Goal: Check status: Check status

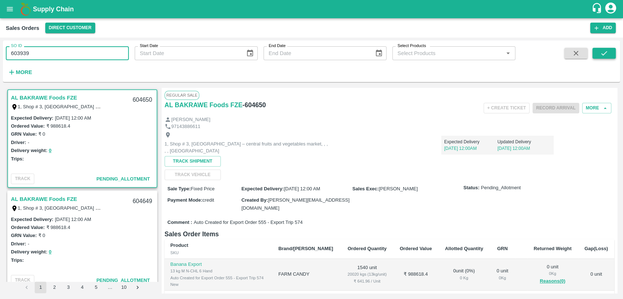
type input "603939"
click at [605, 53] on icon "submit" at bounding box center [604, 53] width 8 height 8
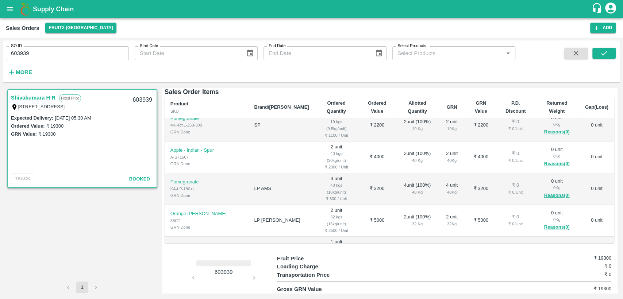
scroll to position [145, 0]
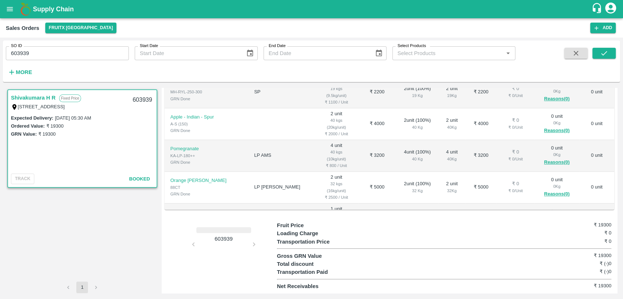
click at [219, 244] on div "603939" at bounding box center [221, 255] width 112 height 69
click at [9, 3] on button "open drawer" at bounding box center [9, 9] width 17 height 17
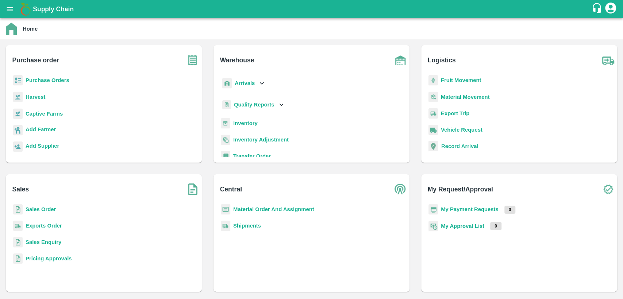
click at [243, 125] on b "Inventory" at bounding box center [245, 123] width 24 height 6
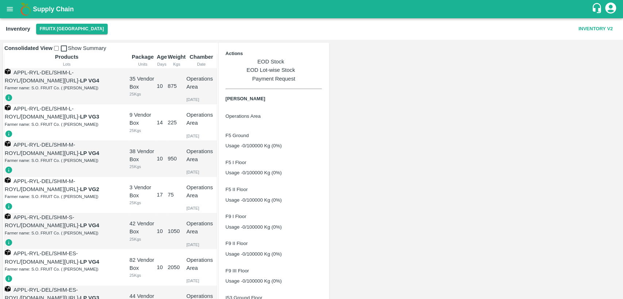
click at [59, 51] on input "checkbox" at bounding box center [56, 48] width 5 height 5
checkbox input "true"
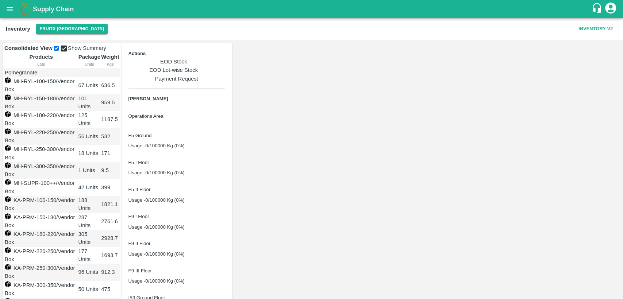
click at [225, 61] on link "EOD Stock" at bounding box center [176, 62] width 96 height 8
click at [225, 66] on link "EOD Lot-wise Stock" at bounding box center [176, 70] width 96 height 8
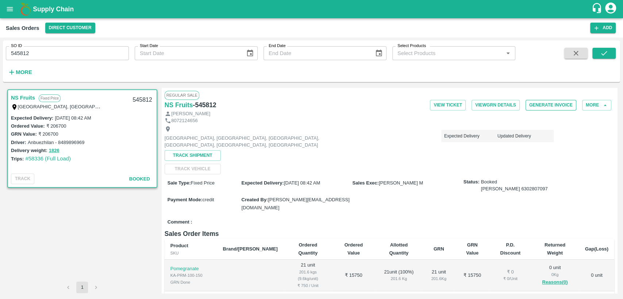
click at [539, 108] on button "Generate Invoice" at bounding box center [550, 105] width 51 height 11
